Goal: Task Accomplishment & Management: Use online tool/utility

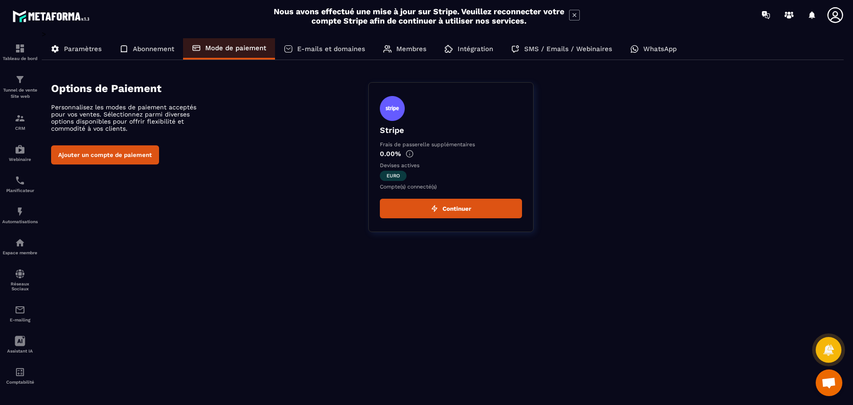
type textarea "**********"
click at [829, 381] on span "Ouvrir le chat" at bounding box center [829, 383] width 15 height 12
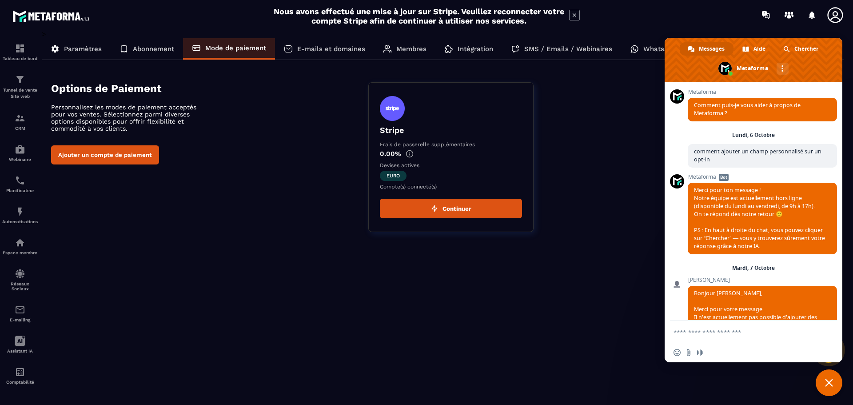
scroll to position [820, 0]
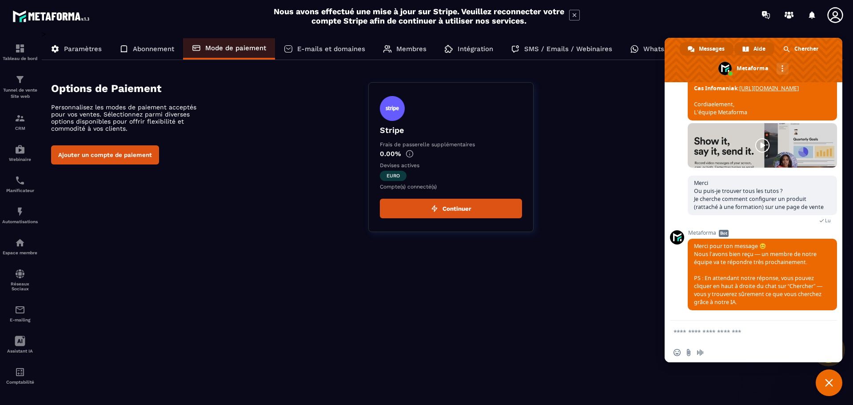
click at [745, 50] on span at bounding box center [746, 49] width 7 height 7
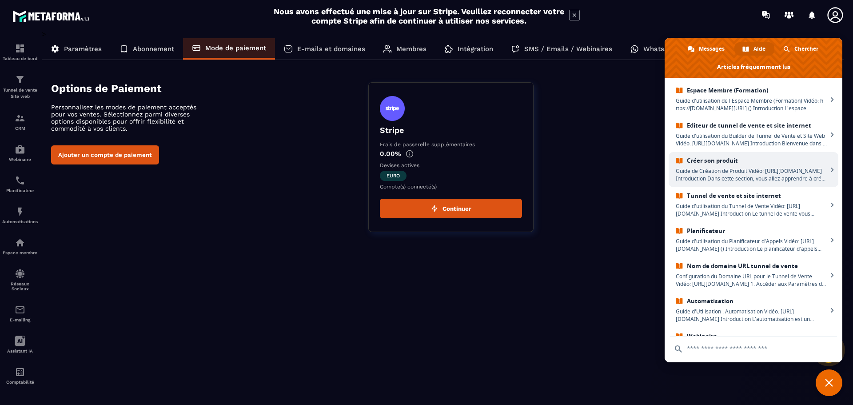
click at [764, 157] on span "Créer son produit" at bounding box center [752, 161] width 152 height 8
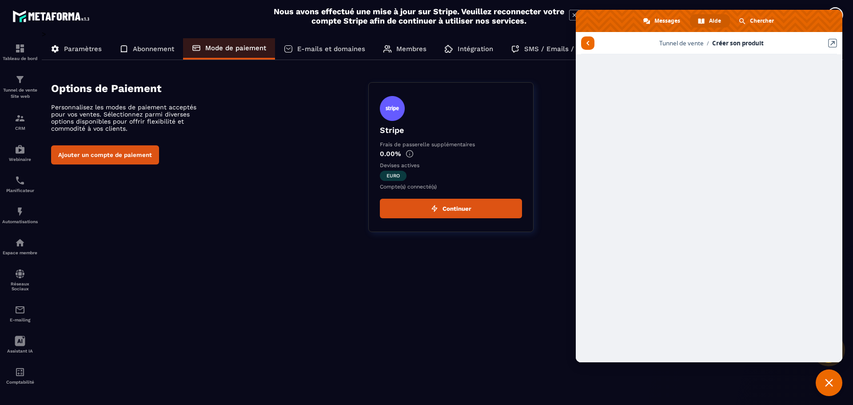
click at [829, 382] on span "Fermer le chat" at bounding box center [829, 383] width 8 height 8
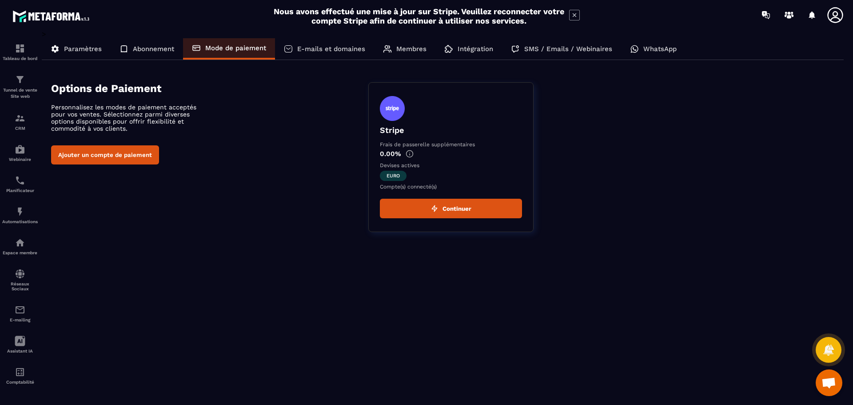
click at [838, 386] on span "Ouvrir le chat" at bounding box center [829, 382] width 27 height 27
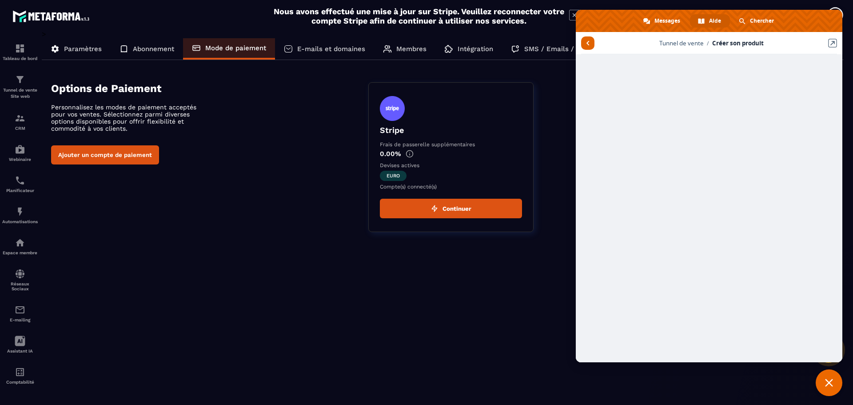
click at [584, 43] on span "Retour aux articles" at bounding box center [587, 42] width 13 height 13
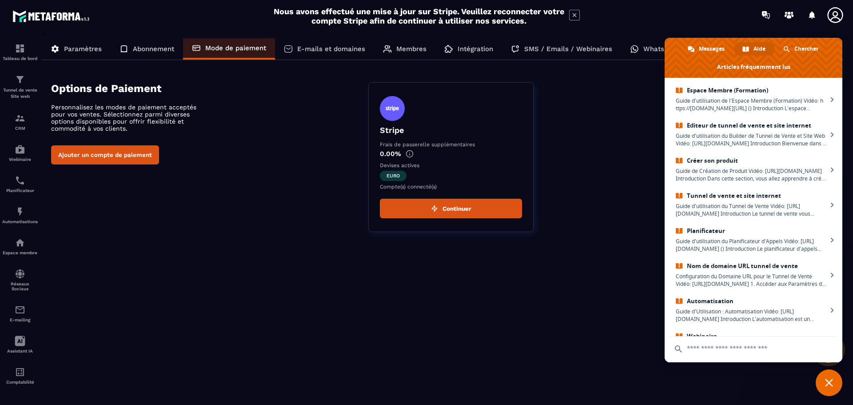
click at [824, 377] on span "Fermer le chat" at bounding box center [829, 382] width 27 height 27
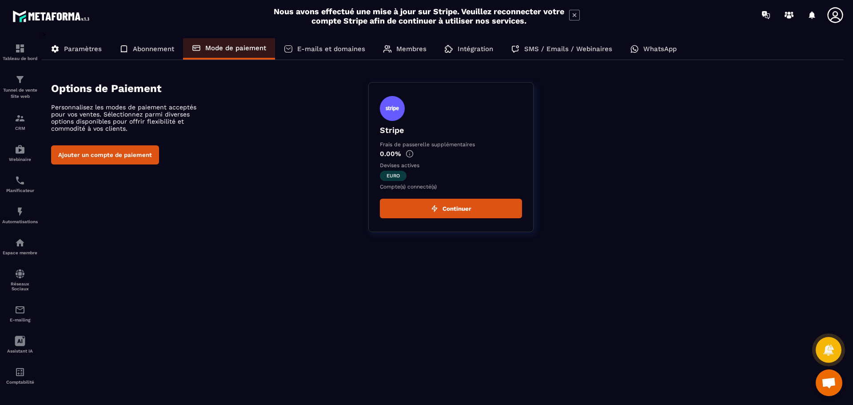
click at [834, 381] on span "Ouvrir le chat" at bounding box center [829, 383] width 15 height 12
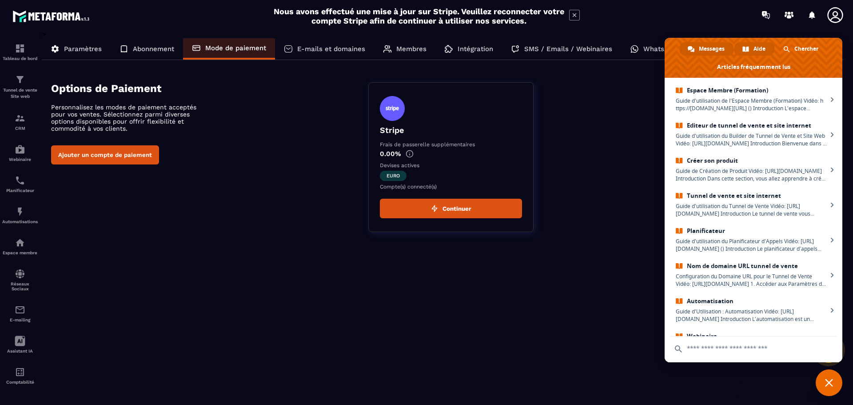
click at [717, 50] on span "Messages" at bounding box center [712, 48] width 26 height 13
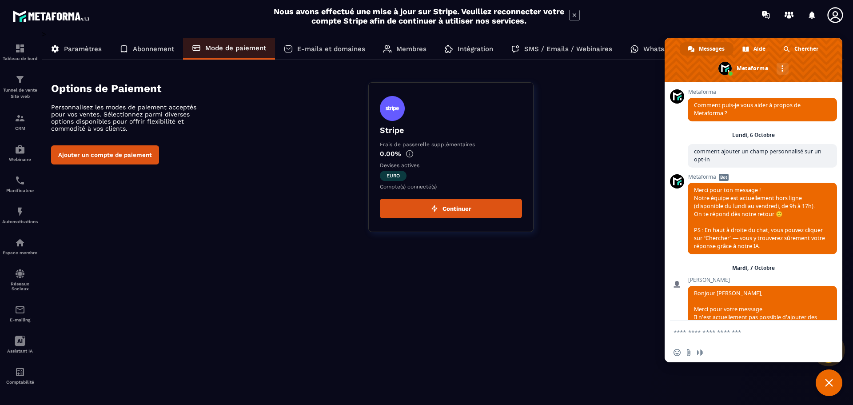
click at [702, 333] on textarea "Entrez votre message..." at bounding box center [744, 332] width 140 height 8
type textarea "**********"
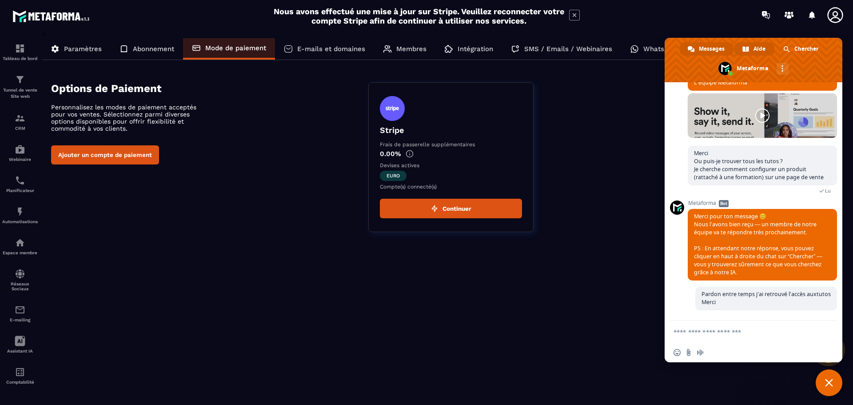
scroll to position [937, 0]
click at [751, 48] on div "Aide" at bounding box center [755, 48] width 40 height 13
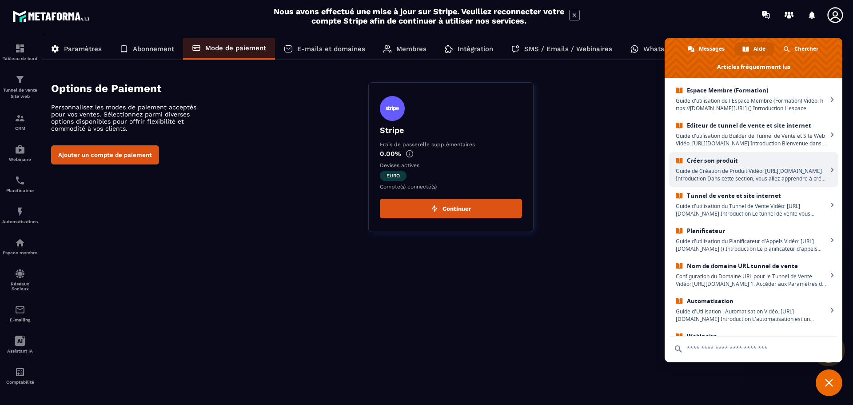
click at [716, 164] on link "Créer son produit Guide de Création de Produit Vidéo: [URL][DOMAIN_NAME] Introd…" at bounding box center [754, 169] width 170 height 35
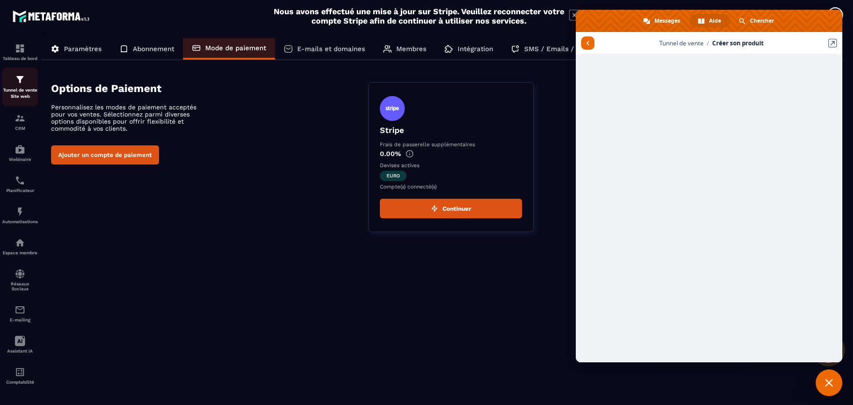
click at [13, 84] on div "Tunnel de vente Site web" at bounding box center [20, 86] width 36 height 25
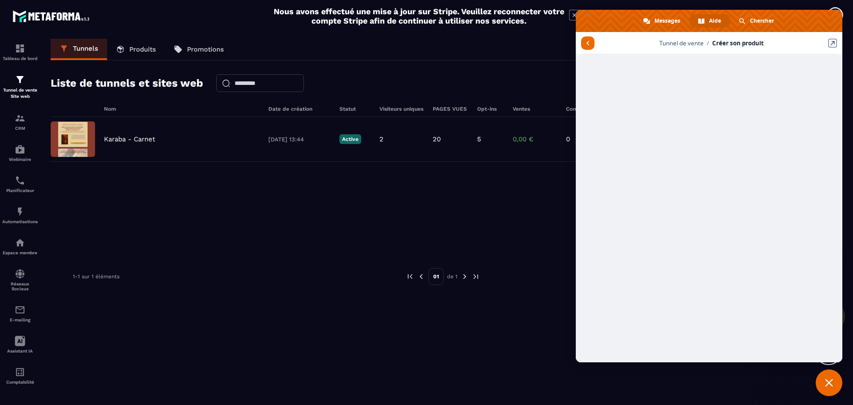
click at [144, 48] on p "Produits" at bounding box center [142, 49] width 27 height 8
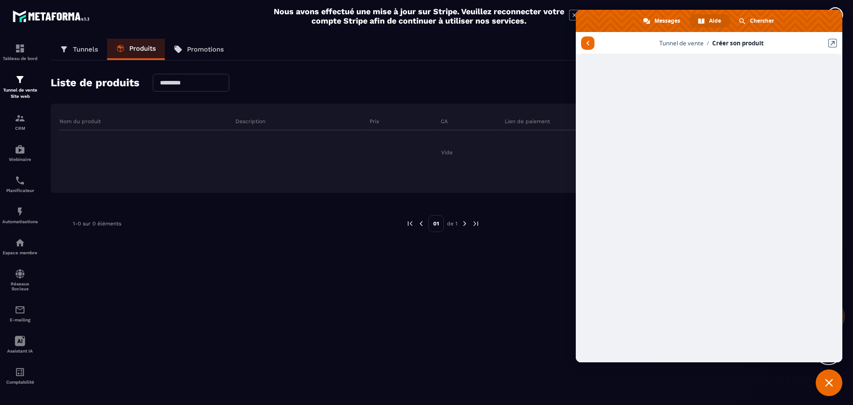
click at [834, 383] on span "Fermer le chat" at bounding box center [829, 382] width 27 height 27
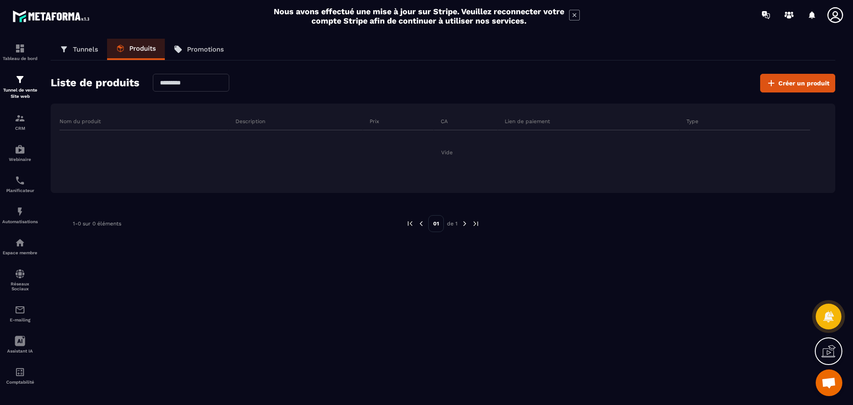
click at [780, 72] on div "Tunnels Produits Promotions Liste de produits Créer un produit Nom du produit D…" at bounding box center [443, 220] width 803 height 363
click at [782, 81] on span "Créer un produit" at bounding box center [804, 83] width 51 height 9
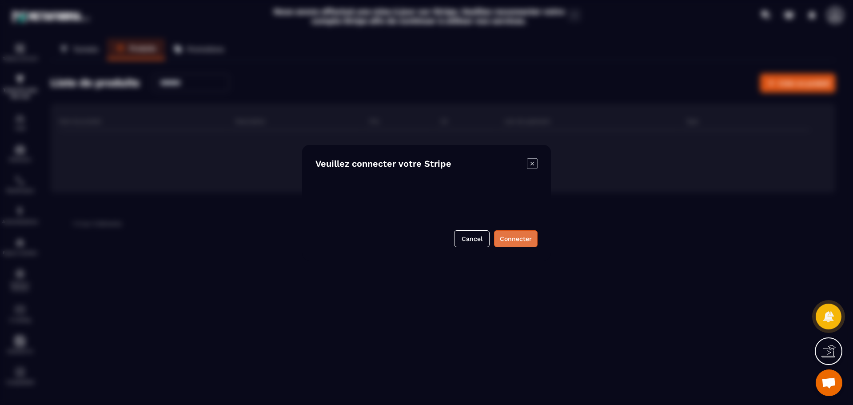
click at [516, 239] on button "Connecter" at bounding box center [516, 238] width 44 height 17
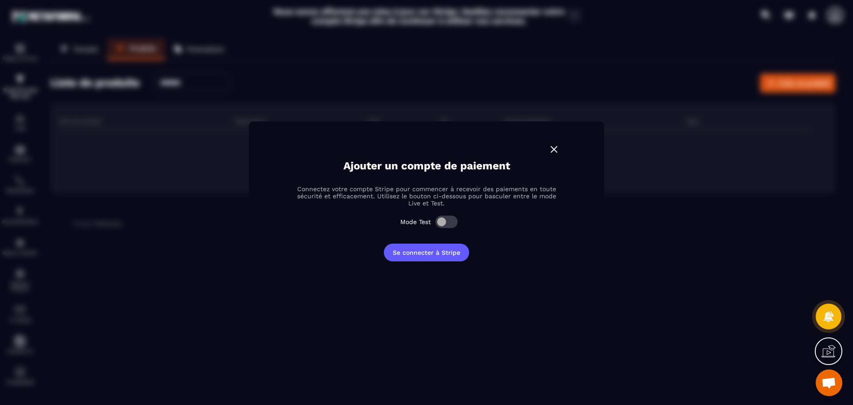
click at [557, 147] on img "Modal window" at bounding box center [554, 150] width 12 height 12
